Goal: Information Seeking & Learning: Learn about a topic

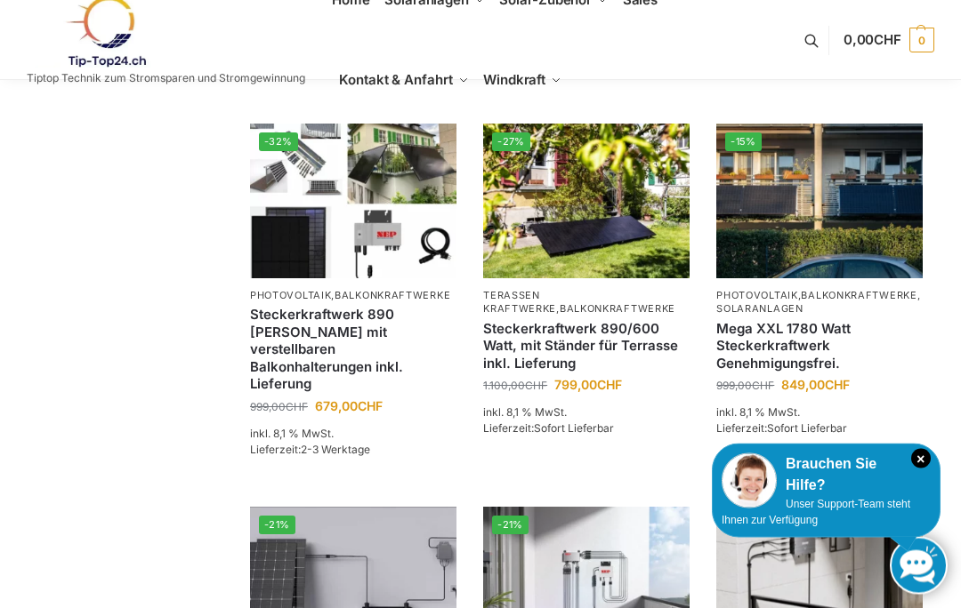
scroll to position [1095, 0]
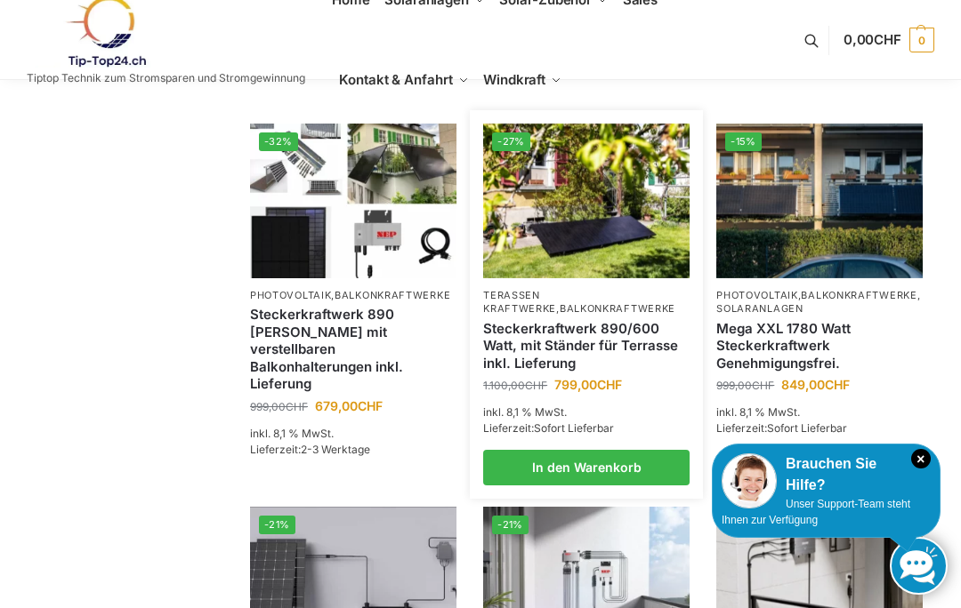
click at [536, 338] on link "Steckerkraftwerk 890/600 Watt, mit Ständer für Terrasse inkl. Lieferung" at bounding box center [586, 346] width 206 height 52
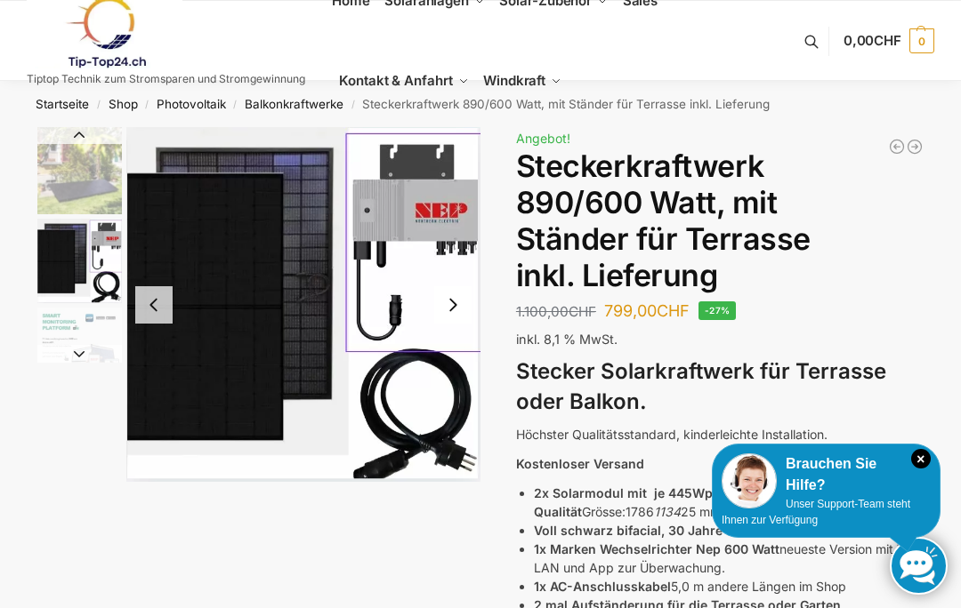
click at [458, 304] on button "Next slide" at bounding box center [452, 304] width 37 height 37
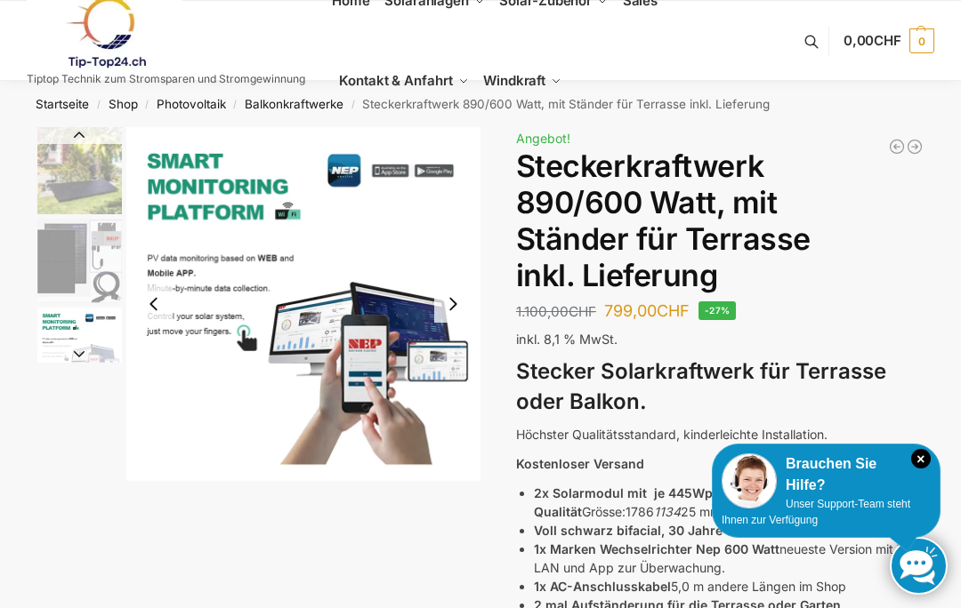
click at [443, 310] on button "Next slide" at bounding box center [452, 304] width 37 height 37
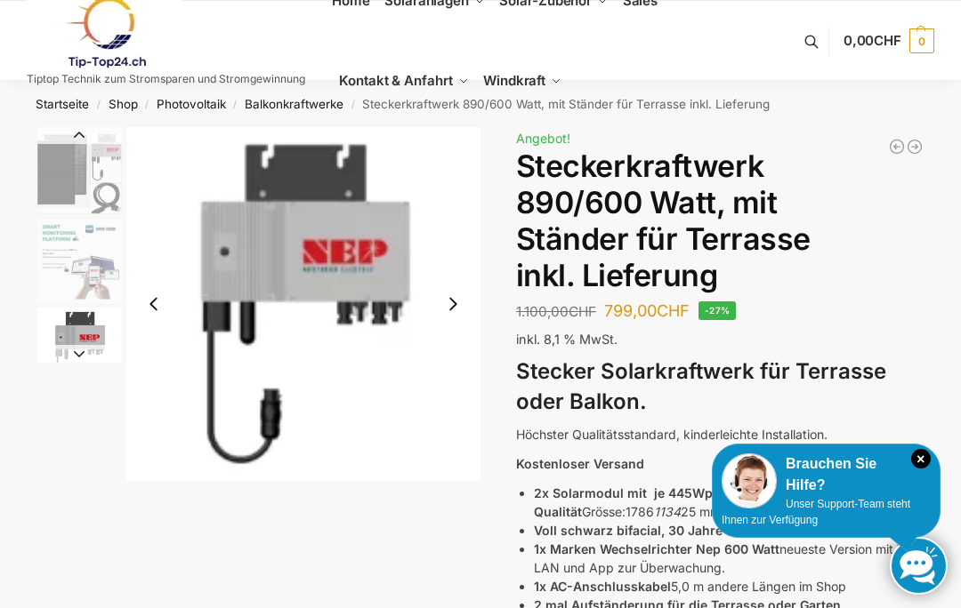
click at [454, 306] on button "Next slide" at bounding box center [452, 304] width 37 height 37
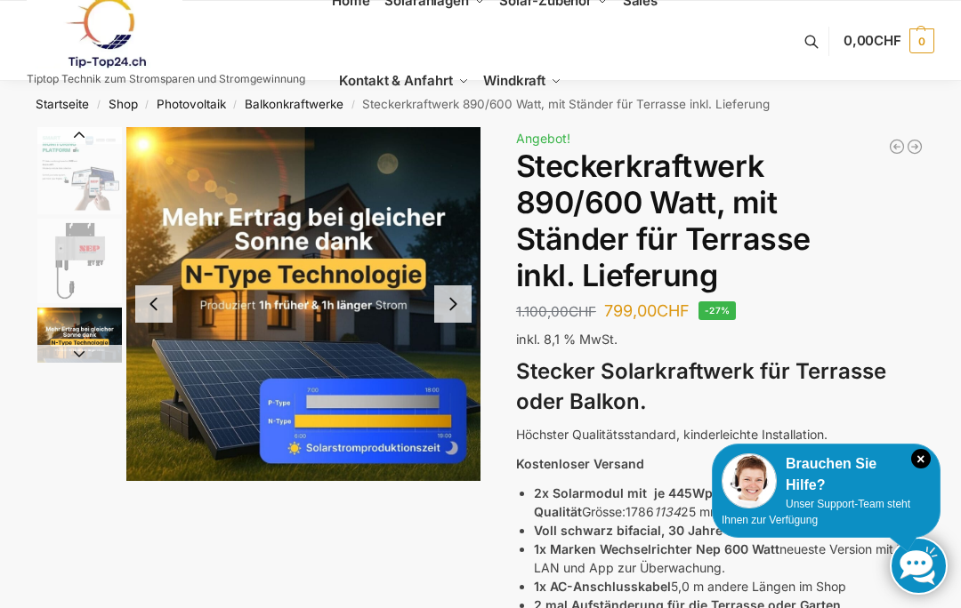
click at [446, 294] on button "Next slide" at bounding box center [452, 304] width 37 height 37
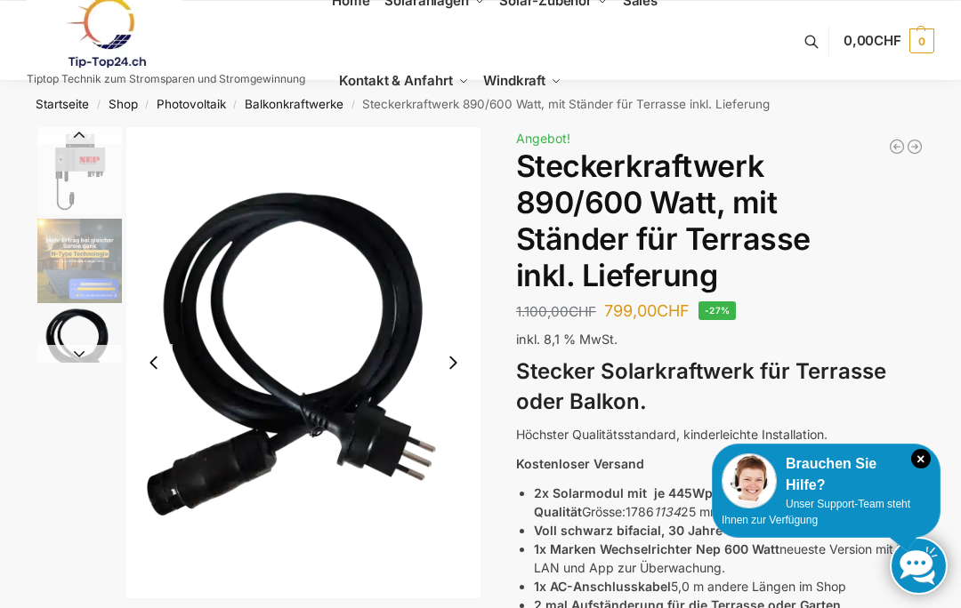
click at [451, 364] on button "Next slide" at bounding box center [452, 362] width 37 height 37
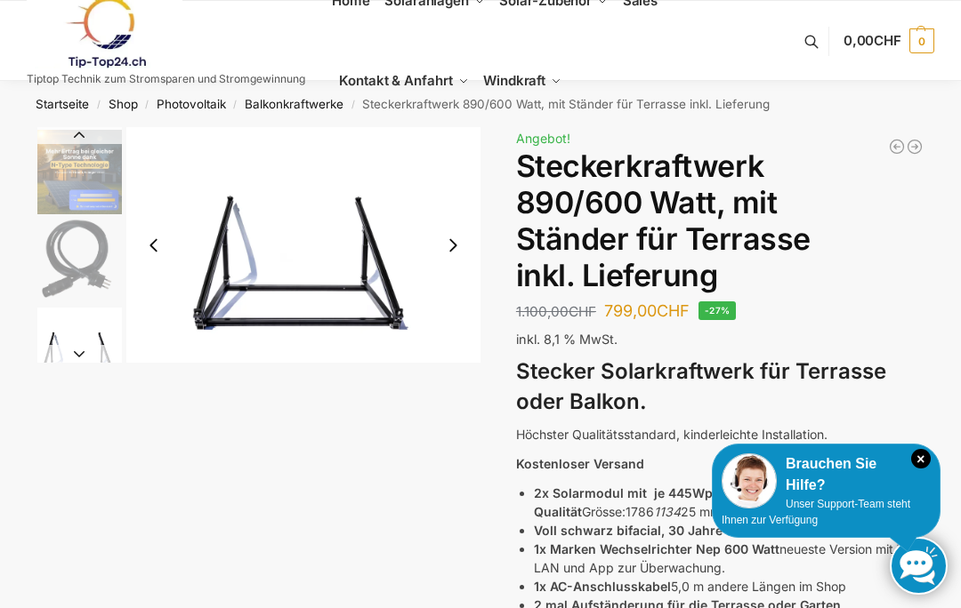
click at [304, 250] on img "7 / 11" at bounding box center [303, 245] width 354 height 236
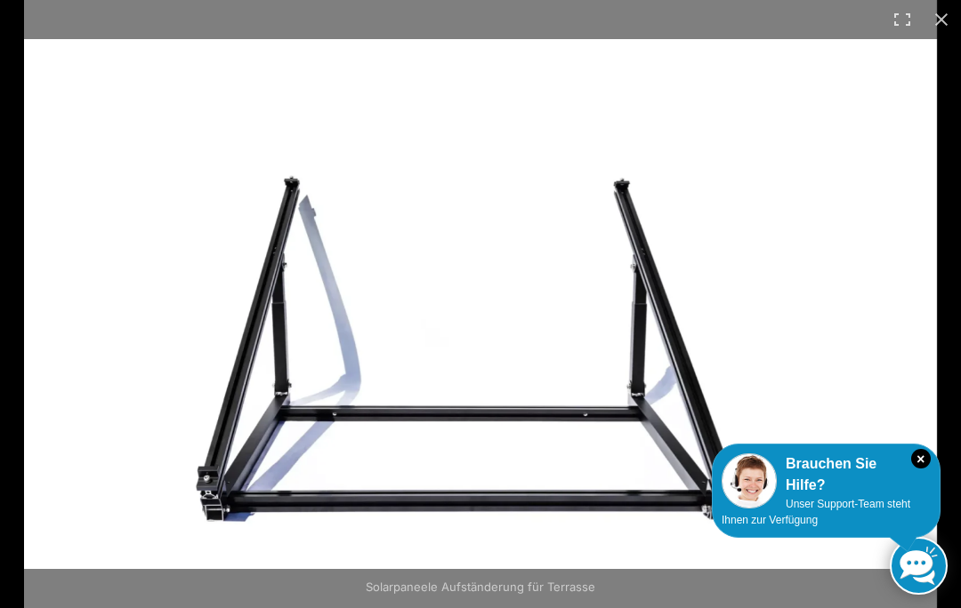
click at [929, 14] on button "Close (Esc)" at bounding box center [941, 19] width 39 height 39
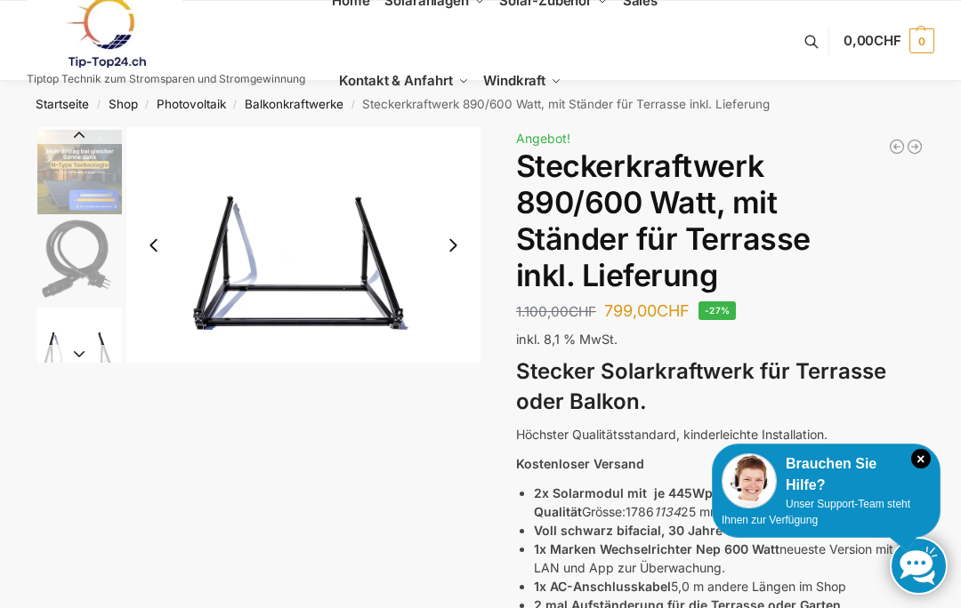
click at [461, 238] on button "Next slide" at bounding box center [452, 245] width 37 height 37
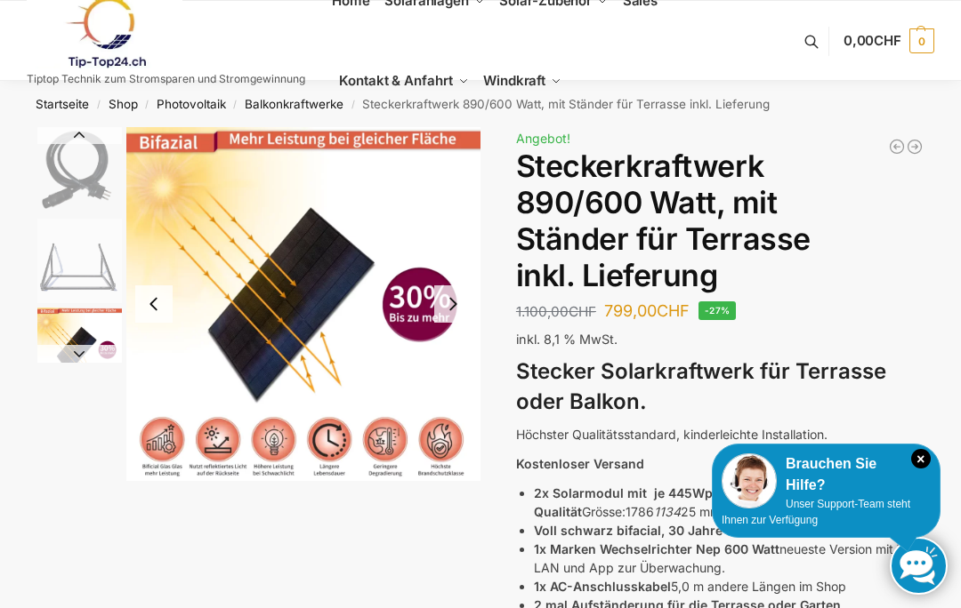
click at [458, 293] on button "Next slide" at bounding box center [452, 304] width 37 height 37
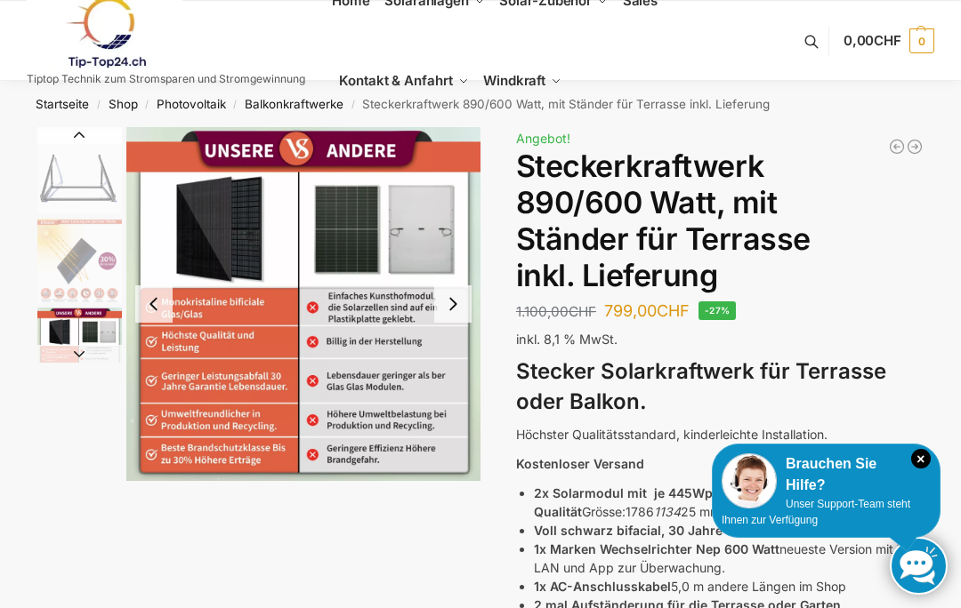
click at [445, 296] on button "Next slide" at bounding box center [452, 304] width 37 height 37
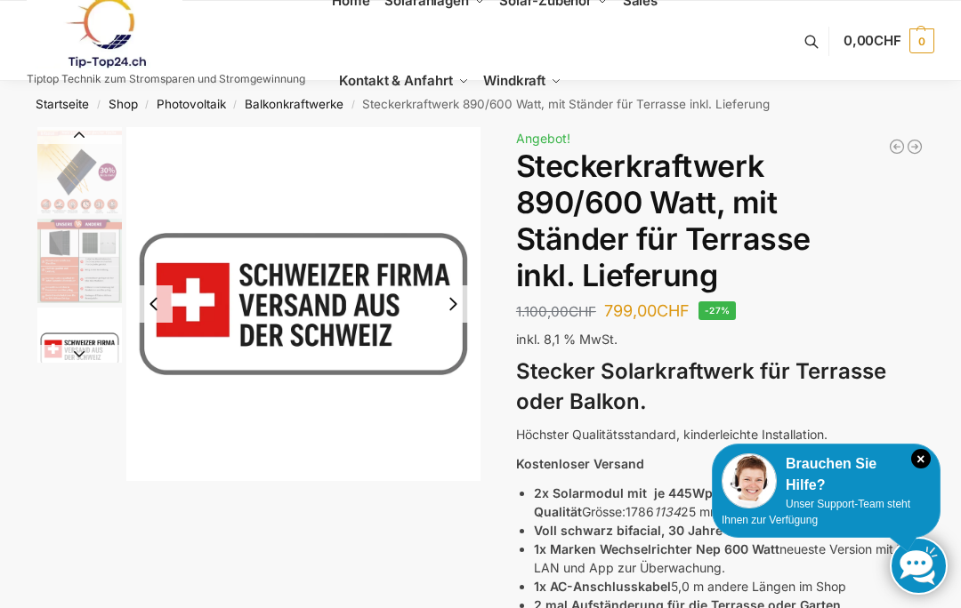
click at [448, 306] on button "Next slide" at bounding box center [452, 304] width 37 height 37
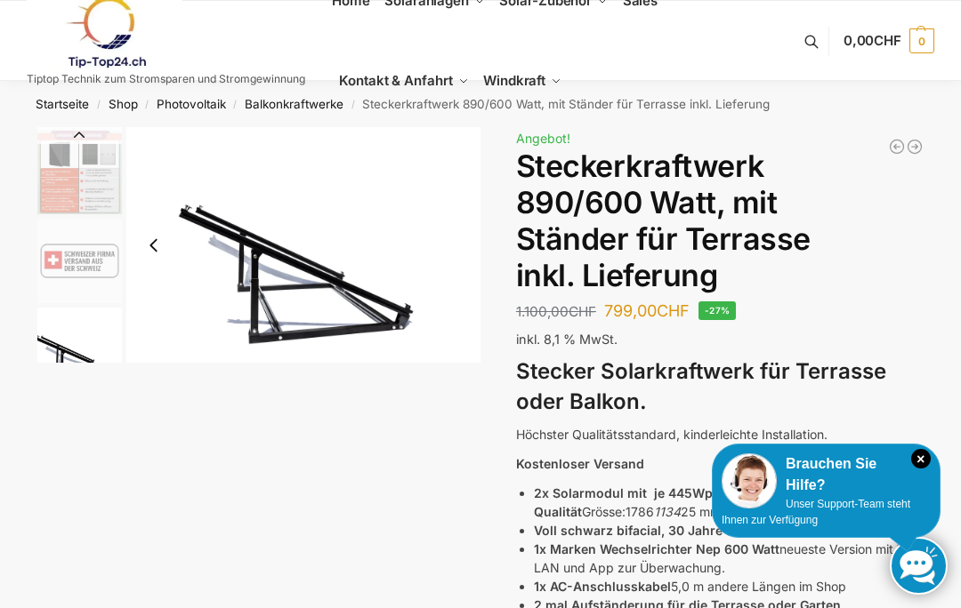
click at [280, 278] on img "11 / 11" at bounding box center [303, 245] width 354 height 236
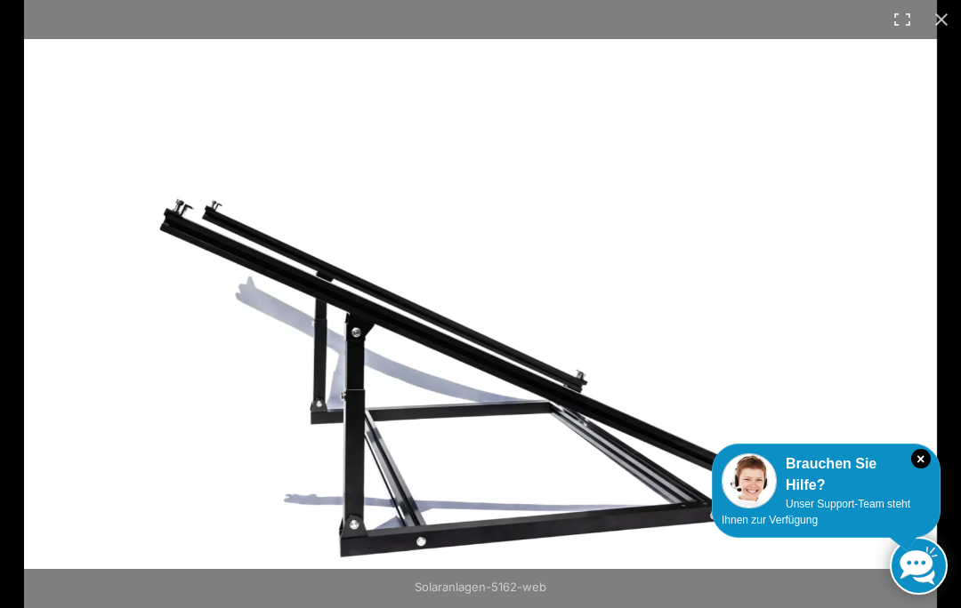
click at [218, 344] on img at bounding box center [480, 304] width 913 height 608
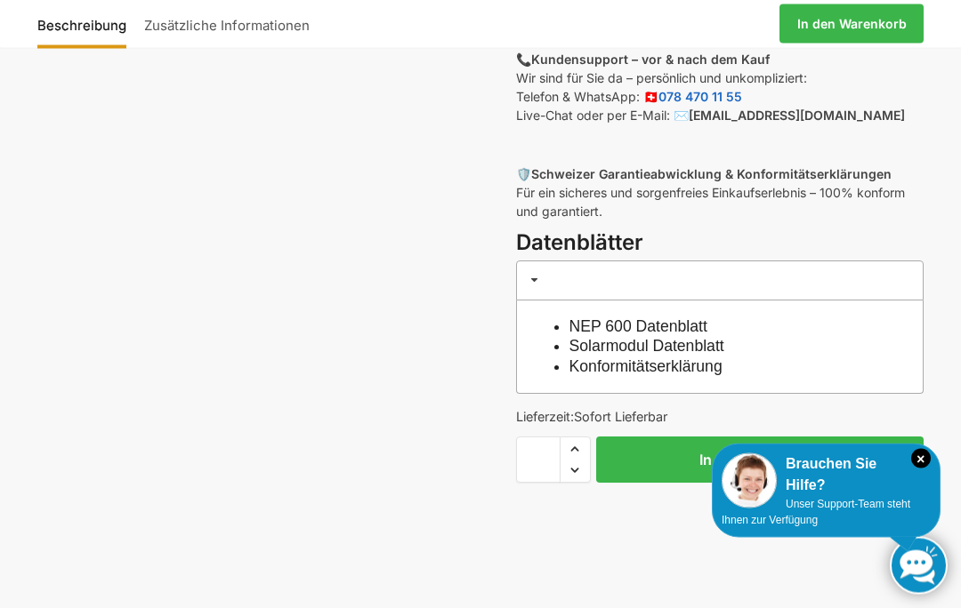
scroll to position [772, 0]
click at [604, 341] on link "Solarmodul Datenblatt" at bounding box center [646, 346] width 155 height 18
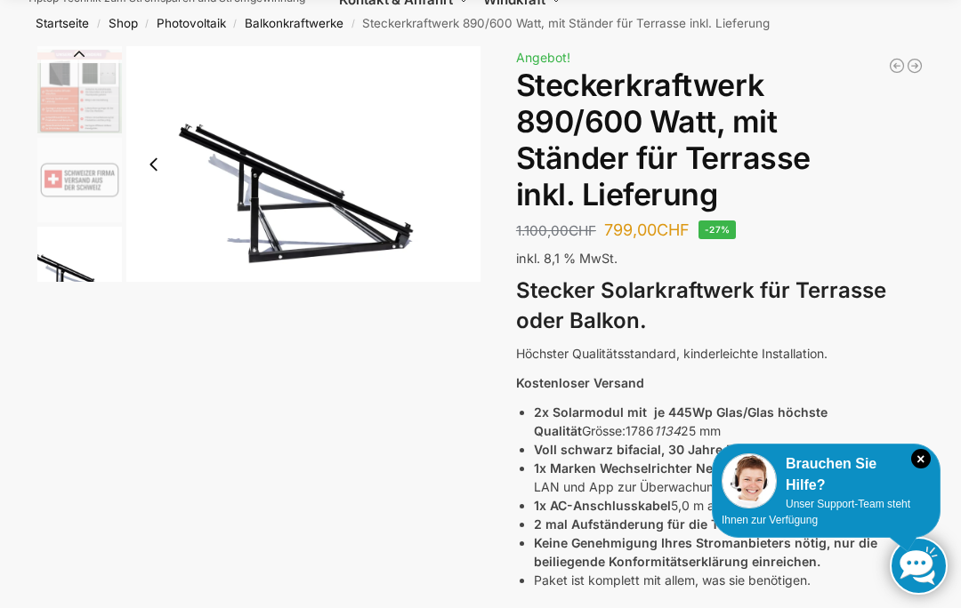
click at [270, 189] on img "11 / 11" at bounding box center [303, 164] width 354 height 236
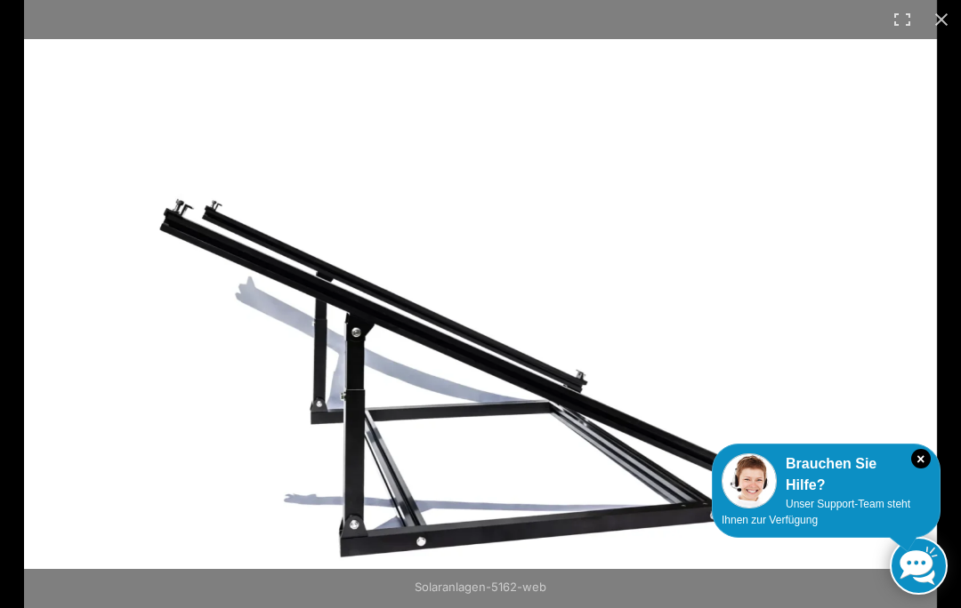
click at [675, 21] on button "Close (Esc)" at bounding box center [941, 19] width 39 height 39
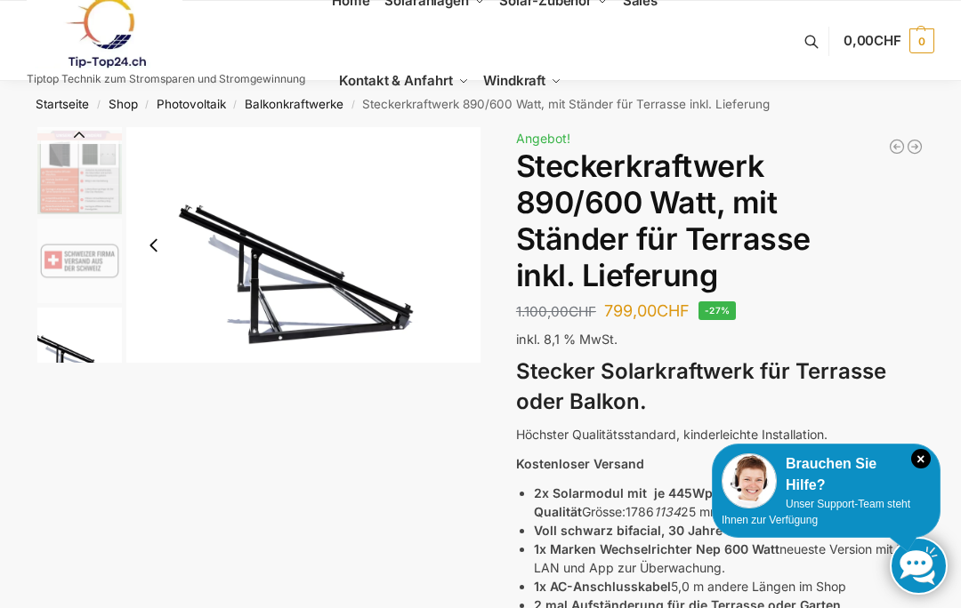
click at [103, 52] on img at bounding box center [105, 32] width 156 height 72
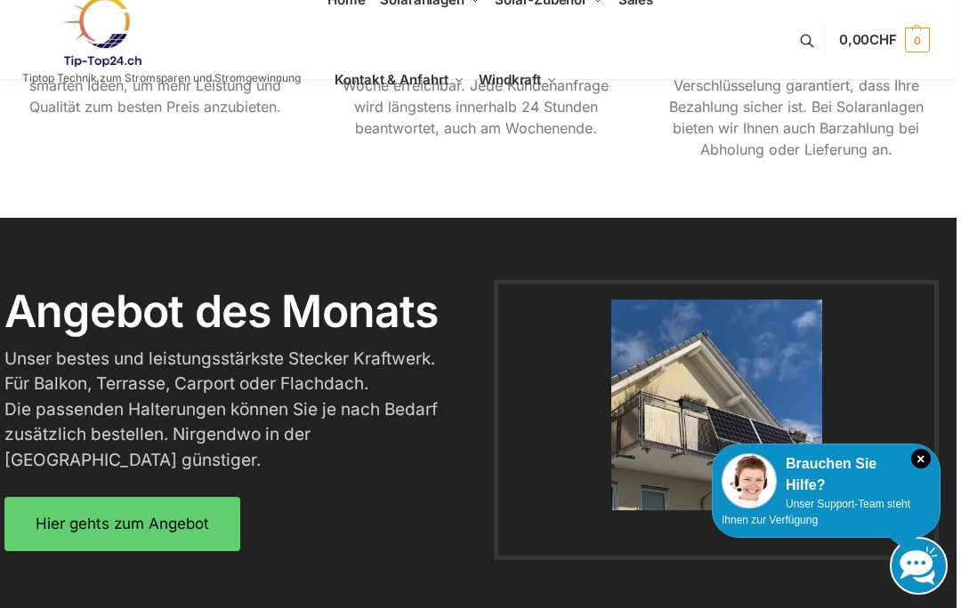
scroll to position [1952, 4]
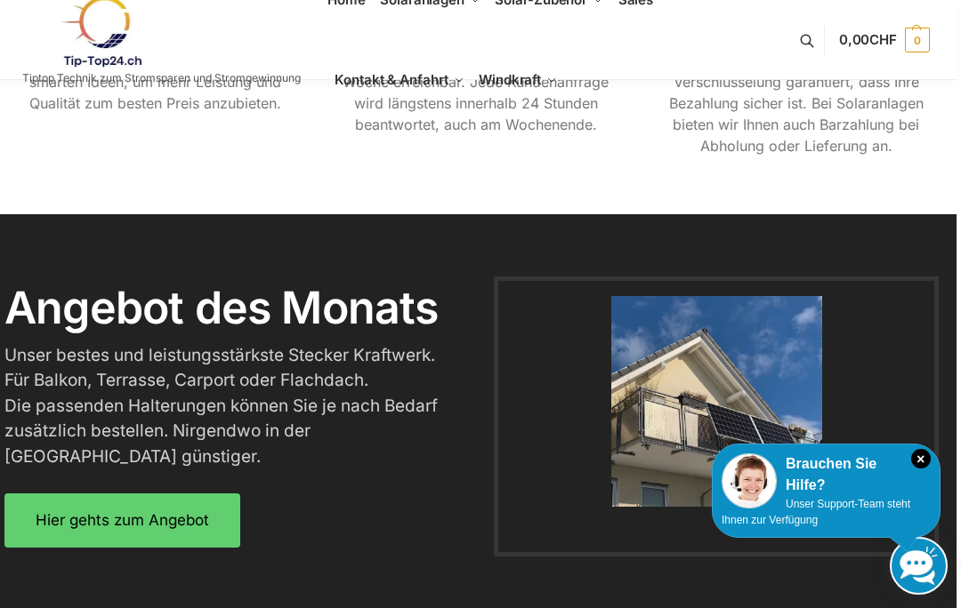
click at [801, 52] on button at bounding box center [815, 40] width 45 height 160
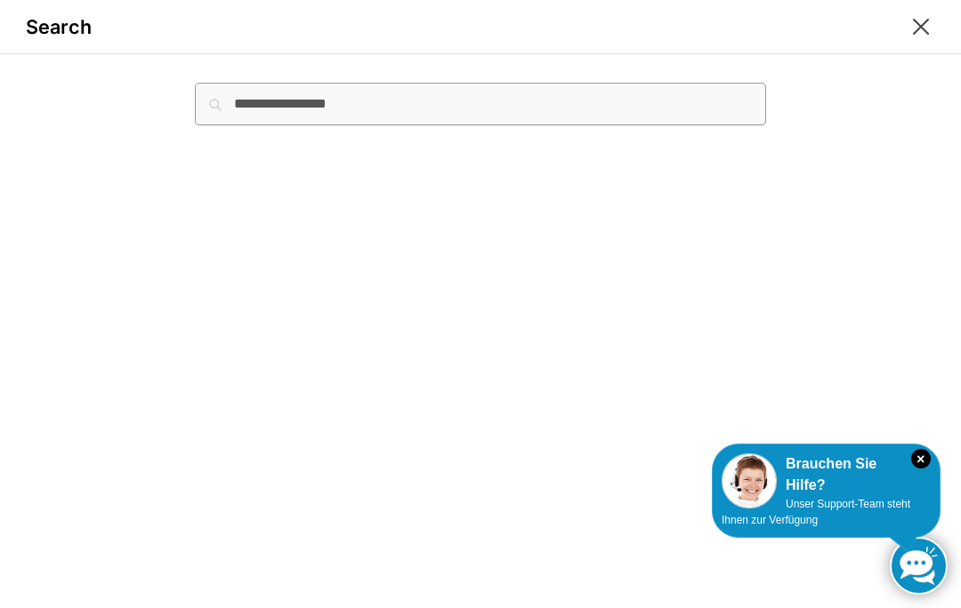
click at [236, 109] on input "Suche nach:" at bounding box center [480, 104] width 571 height 43
type input "*******"
click at [735, 91] on button "Suchen" at bounding box center [736, 93] width 60 height 20
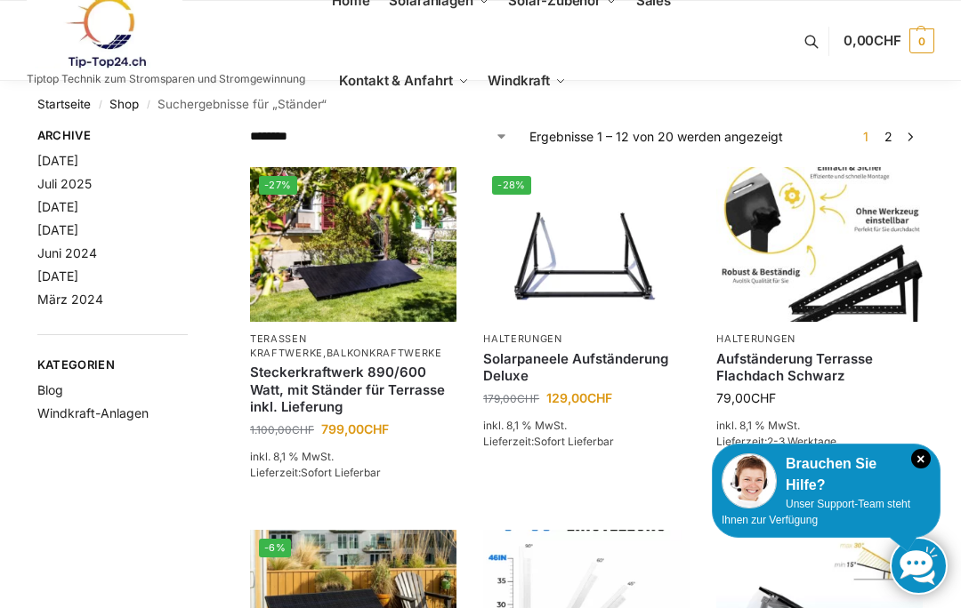
click at [908, 142] on link "→" at bounding box center [910, 136] width 13 height 19
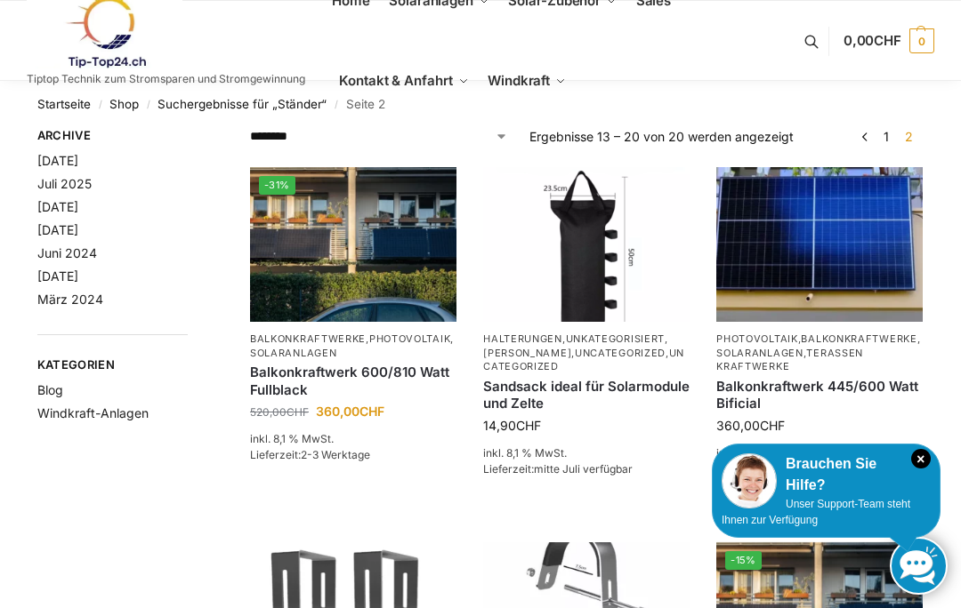
click at [861, 137] on link "←" at bounding box center [864, 136] width 13 height 19
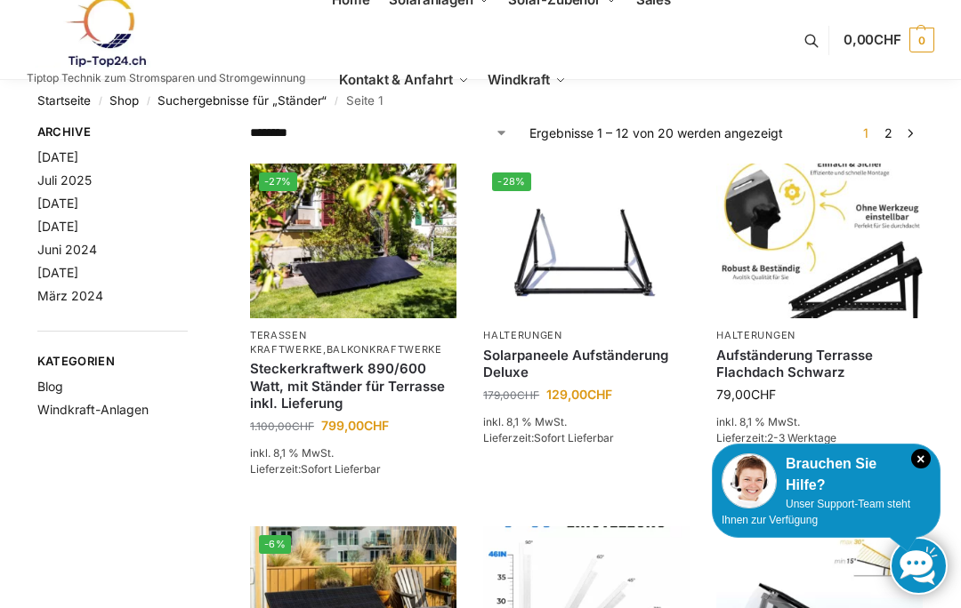
scroll to position [4, 0]
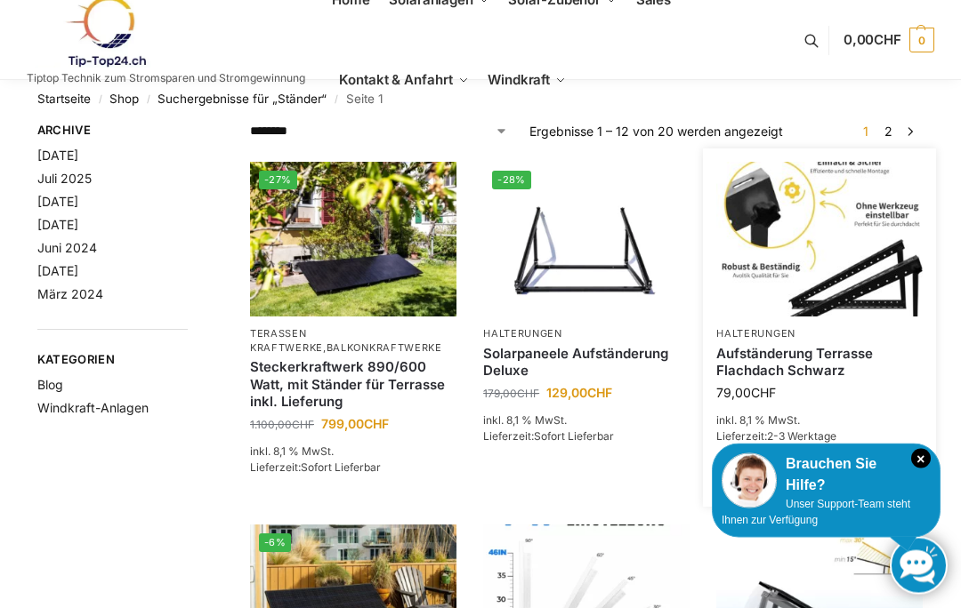
click at [791, 360] on link "Aufständerung Terrasse Flachdach Schwarz" at bounding box center [819, 363] width 206 height 35
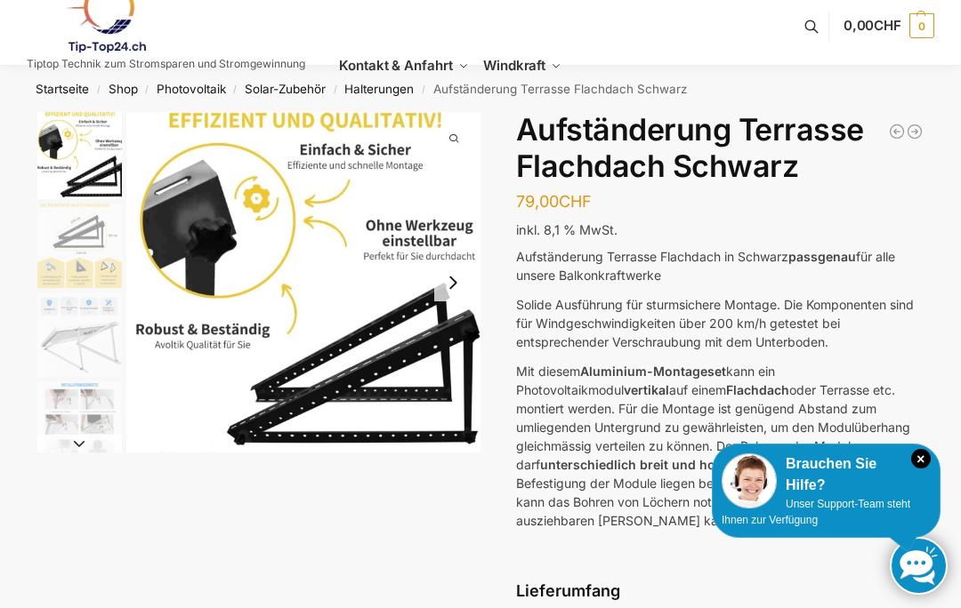
scroll to position [2, 0]
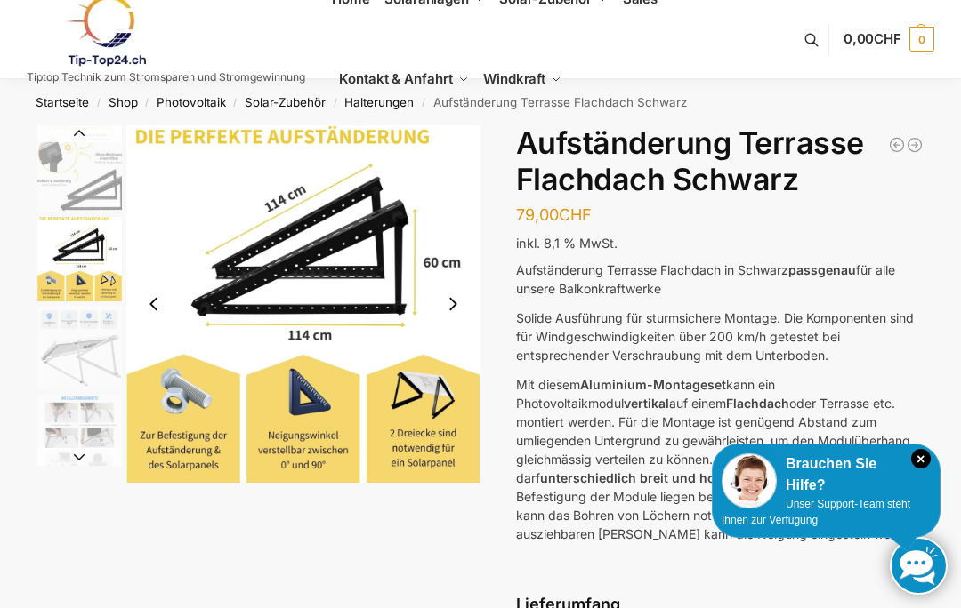
click at [80, 343] on img "3 / 6" at bounding box center [79, 348] width 85 height 85
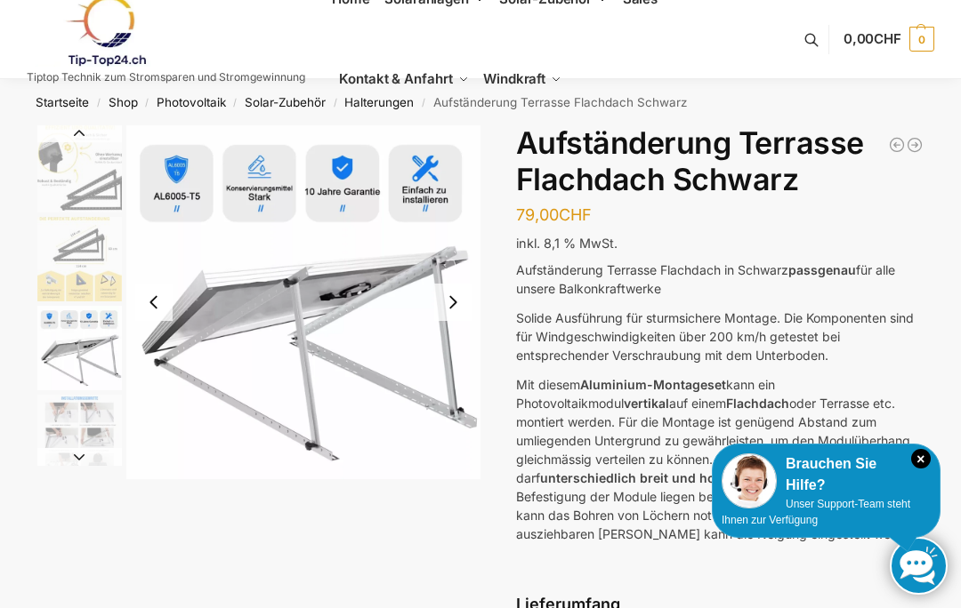
click at [81, 426] on img "4 / 6" at bounding box center [79, 437] width 85 height 85
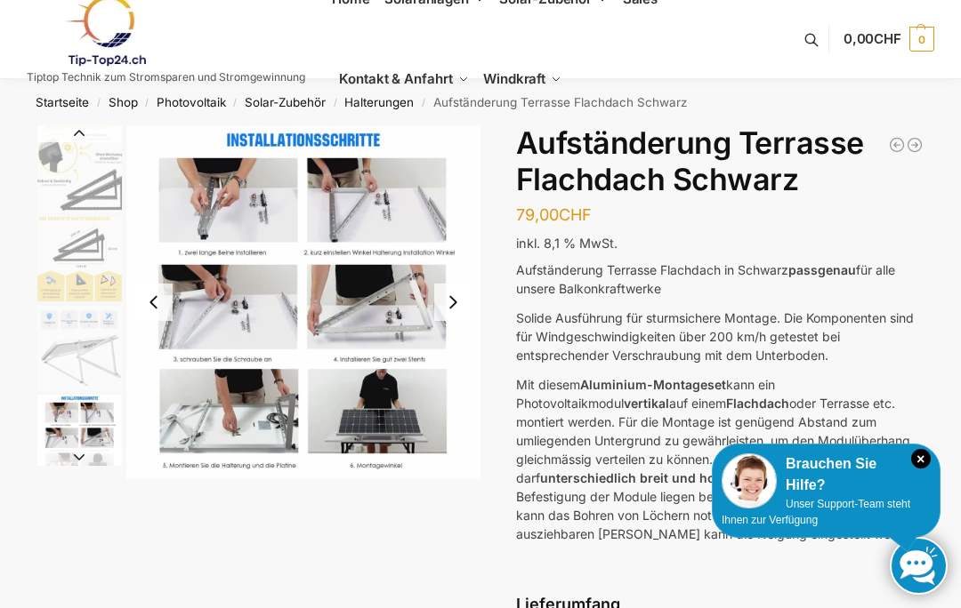
click at [294, 294] on img "4 / 6" at bounding box center [303, 302] width 354 height 354
click at [77, 429] on img "4 / 6" at bounding box center [79, 437] width 85 height 85
click at [75, 456] on button "Next slide" at bounding box center [79, 457] width 85 height 18
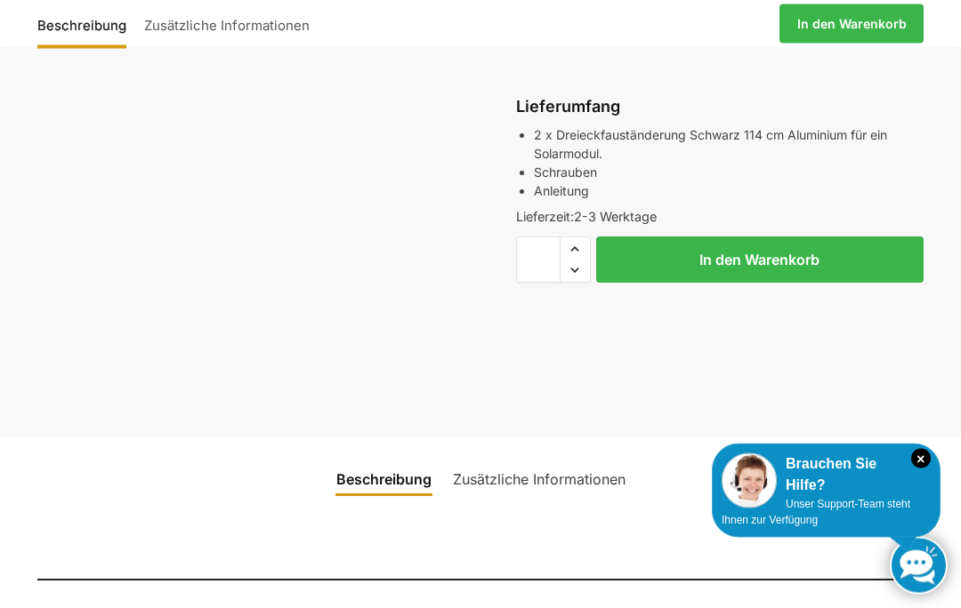
scroll to position [502, 0]
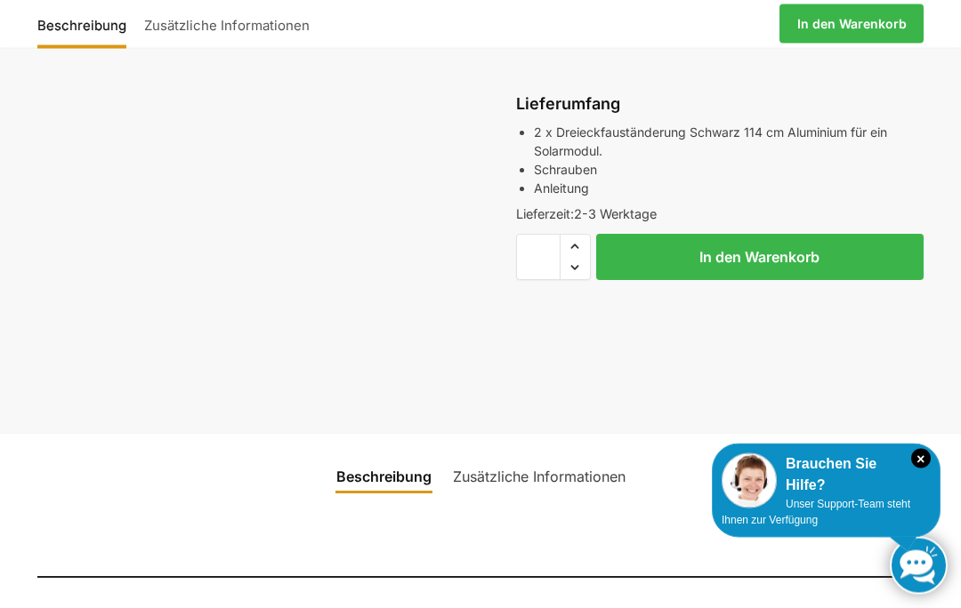
click at [497, 476] on link "Zusätzliche Informationen" at bounding box center [539, 477] width 194 height 43
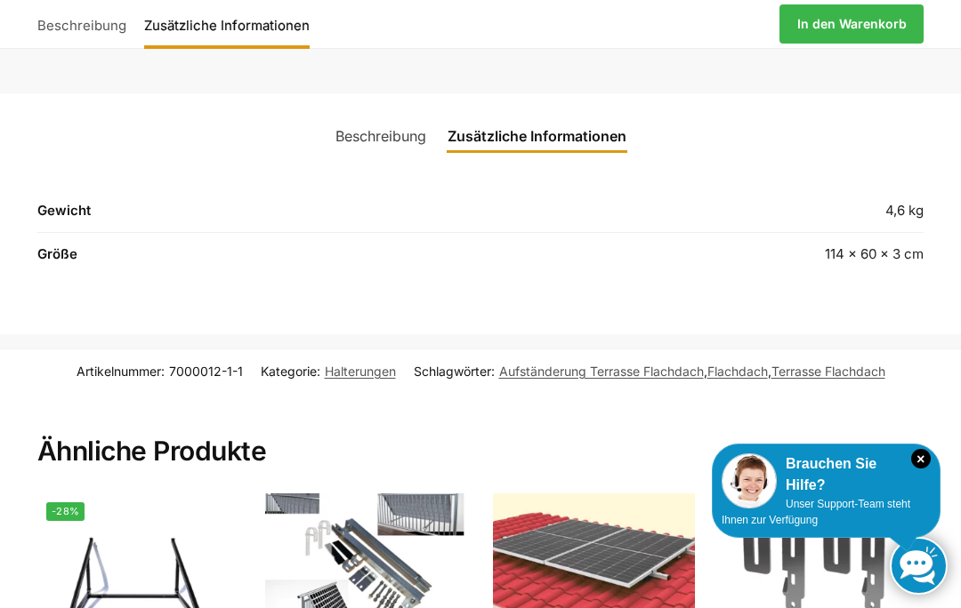
scroll to position [829, 0]
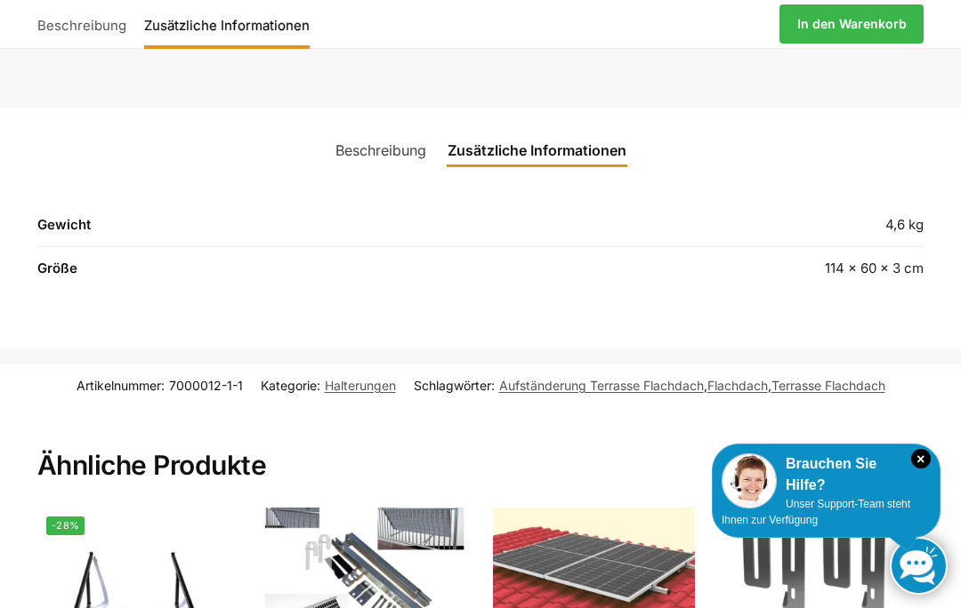
click at [69, 225] on th "Gewicht" at bounding box center [292, 230] width 510 height 33
click at [66, 266] on th "Größe" at bounding box center [292, 268] width 510 height 43
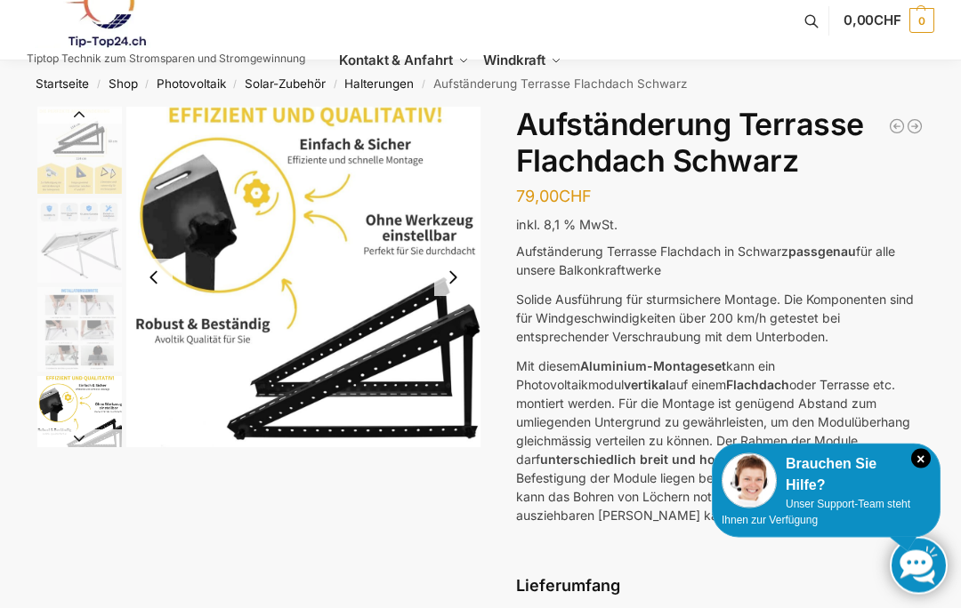
scroll to position [0, 0]
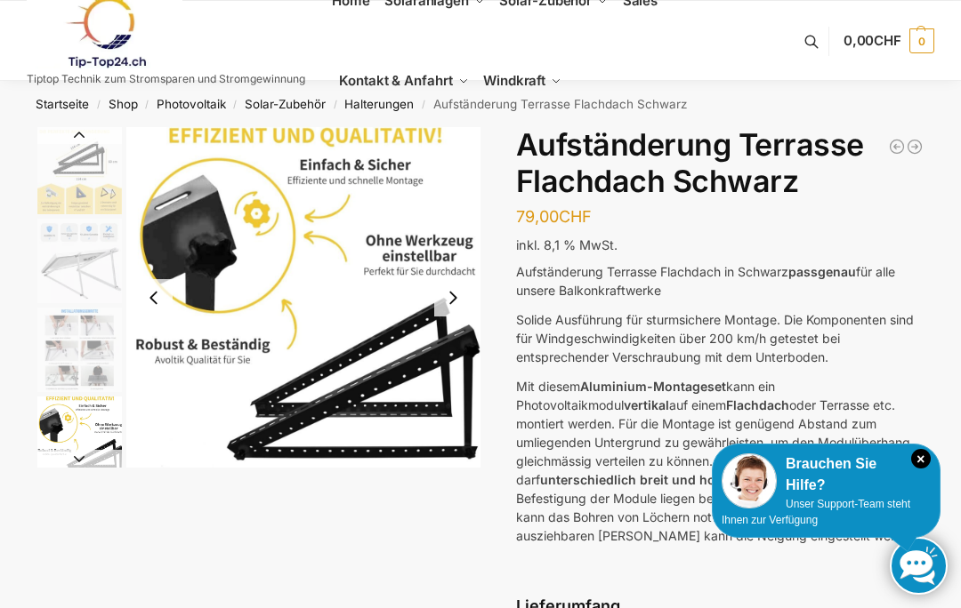
click at [82, 166] on img "2 / 6" at bounding box center [79, 172] width 85 height 85
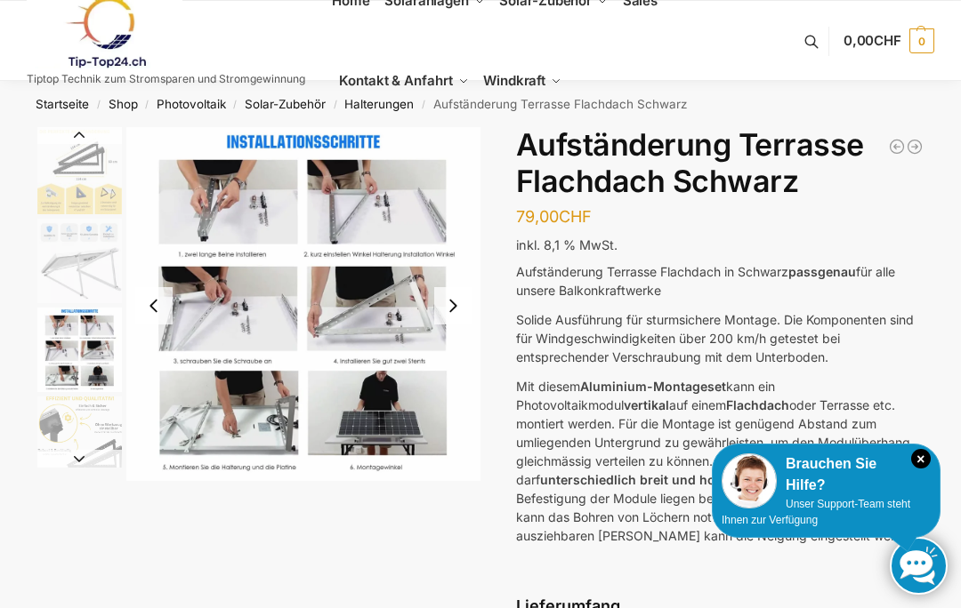
click at [91, 358] on img "4 / 6" at bounding box center [79, 350] width 85 height 85
click at [92, 259] on img "3 / 6" at bounding box center [79, 261] width 85 height 85
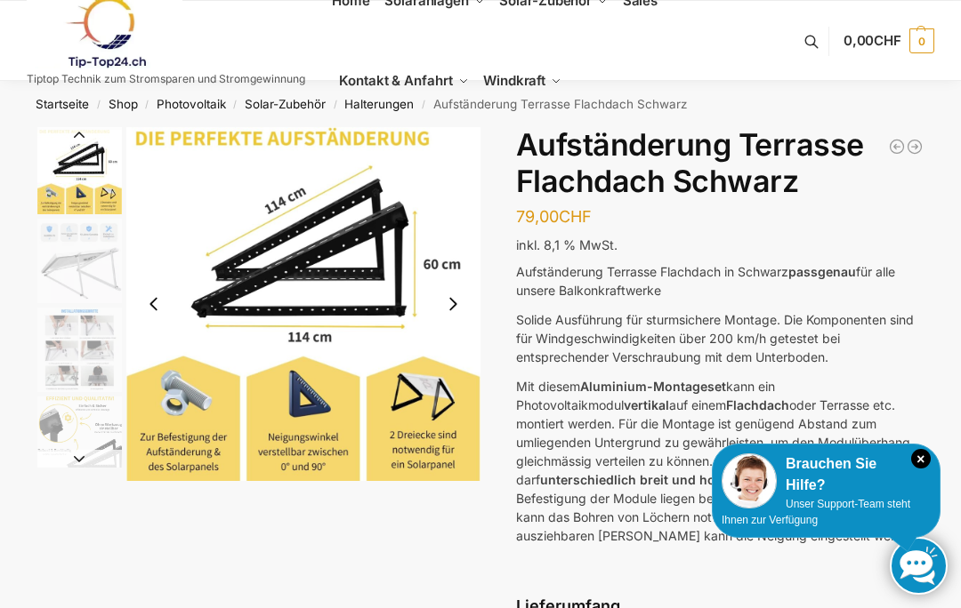
click at [71, 189] on img "2 / 6" at bounding box center [79, 172] width 85 height 85
